Goal: Transaction & Acquisition: Purchase product/service

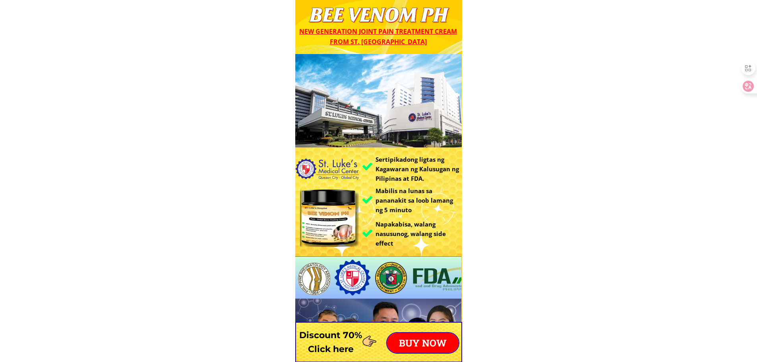
drag, startPoint x: 429, startPoint y: 351, endPoint x: 434, endPoint y: 343, distance: 9.4
click at [429, 350] on p "BUY NOW" at bounding box center [423, 343] width 72 height 20
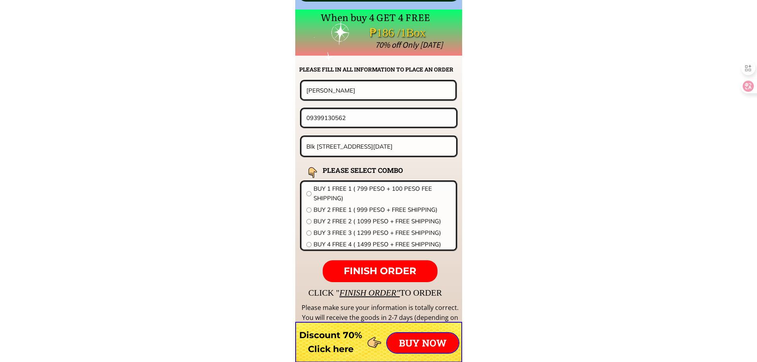
scroll to position [6233, 0]
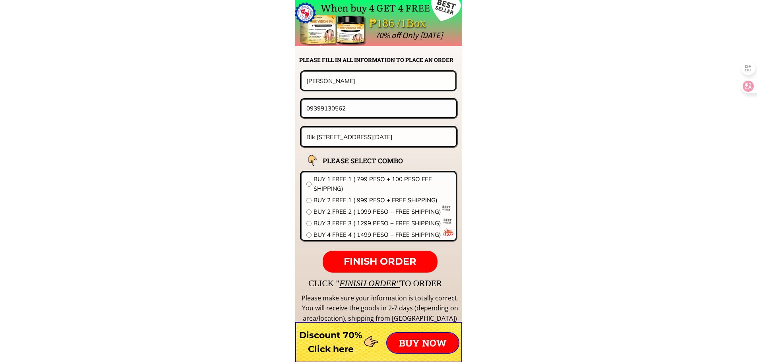
drag, startPoint x: 375, startPoint y: 80, endPoint x: 169, endPoint y: 83, distance: 205.4
paste input "[PERSON_NAME]"
type input "[PERSON_NAME]"
drag, startPoint x: 363, startPoint y: 106, endPoint x: 232, endPoint y: 121, distance: 131.5
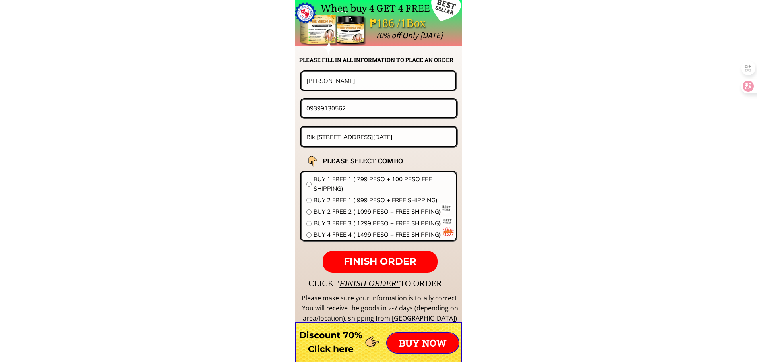
paste input "915177115"
type input "09915177115"
click at [353, 138] on input "Blk [STREET_ADDRESS][DATE]" at bounding box center [378, 137] width 149 height 19
paste input "[PERSON_NAME] Southern Leyte"
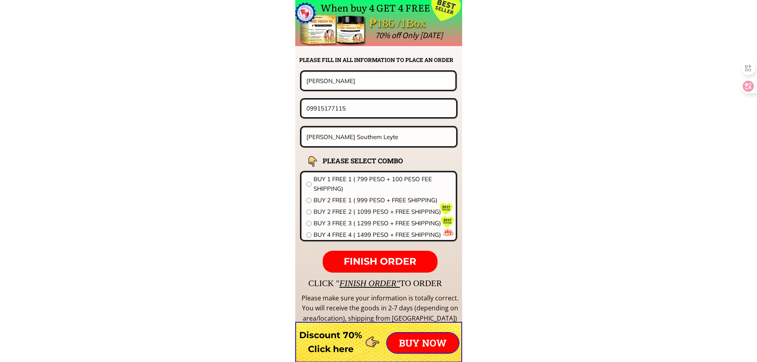
type input "[PERSON_NAME] Southern Leyte"
click at [337, 221] on span "BUY 3 FREE 3 ( 1299 PESO + FREE SHIPPING)" at bounding box center [381, 223] width 137 height 10
radio input "true"
click at [369, 252] on p "FINISH ORDER" at bounding box center [380, 262] width 114 height 22
